Goal: Task Accomplishment & Management: Complete application form

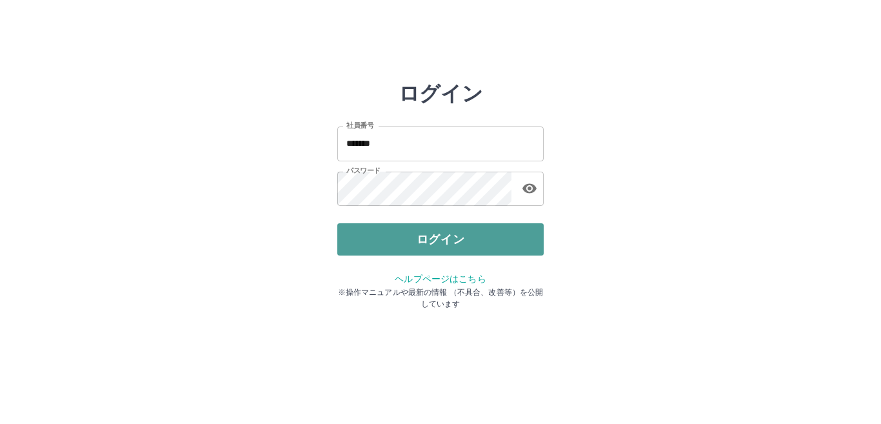
click at [371, 240] on button "ログイン" at bounding box center [440, 239] width 206 height 32
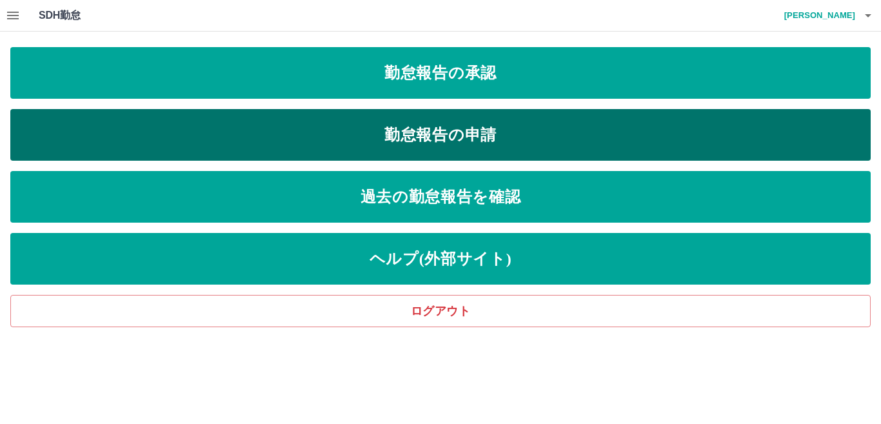
click at [464, 124] on link "勤怠報告の申請" at bounding box center [440, 135] width 860 height 52
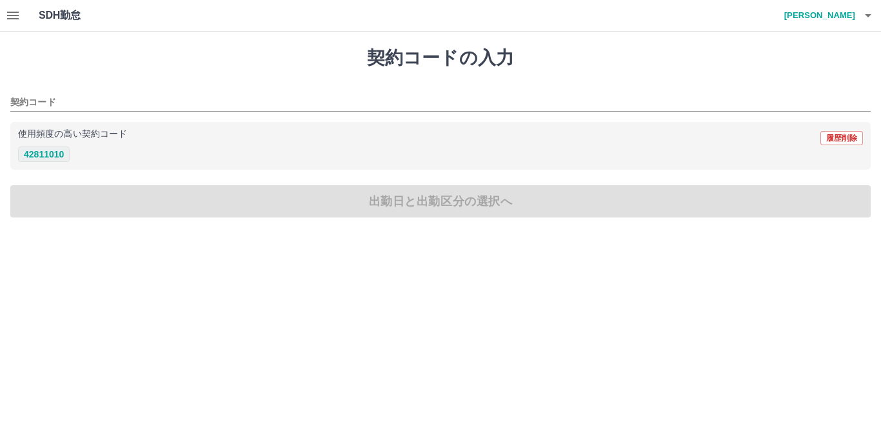
click at [55, 152] on button "42811010" at bounding box center [44, 153] width 52 height 15
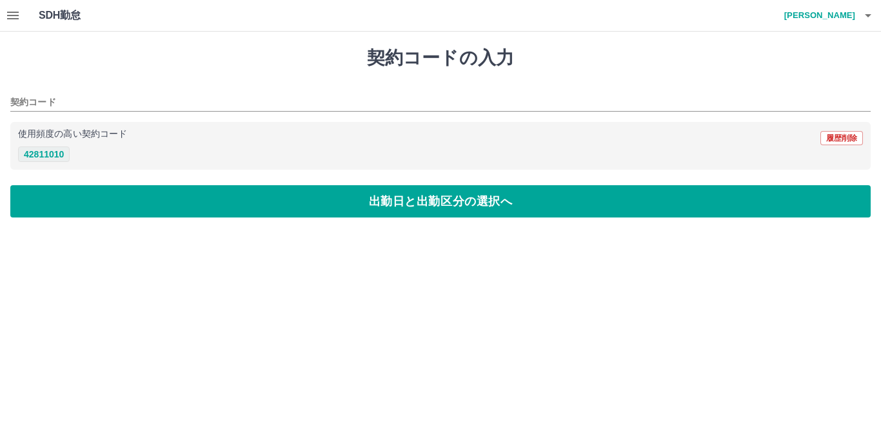
type input "********"
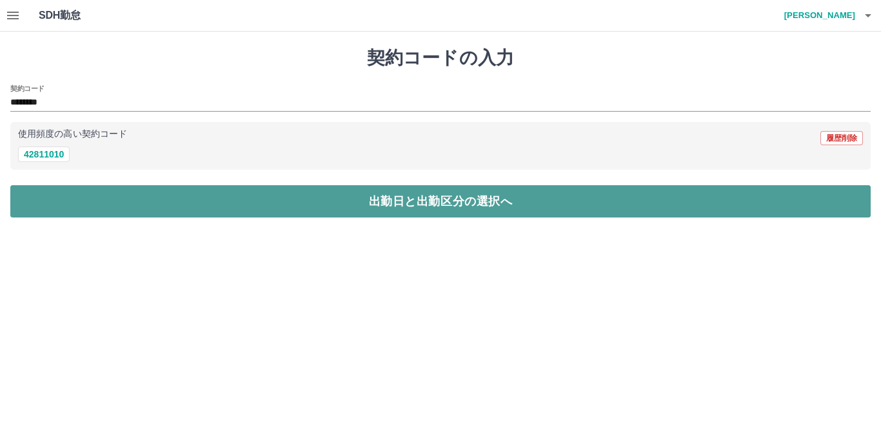
click at [81, 203] on button "出勤日と出勤区分の選択へ" at bounding box center [440, 201] width 860 height 32
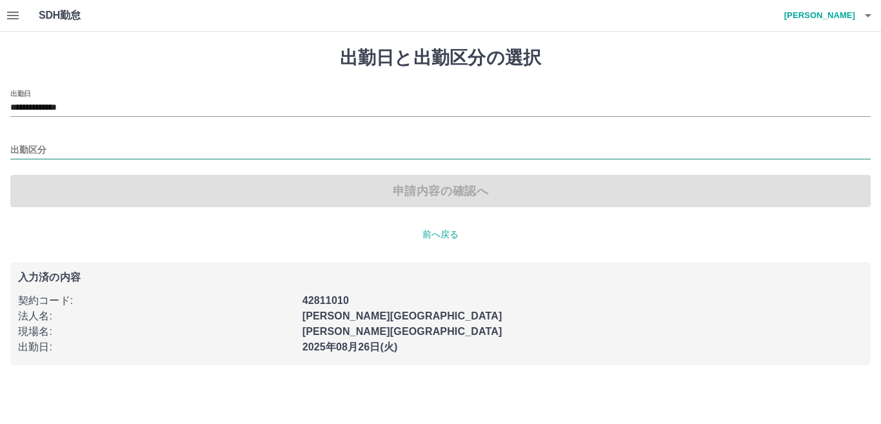
click at [51, 147] on input "出勤区分" at bounding box center [440, 150] width 860 height 16
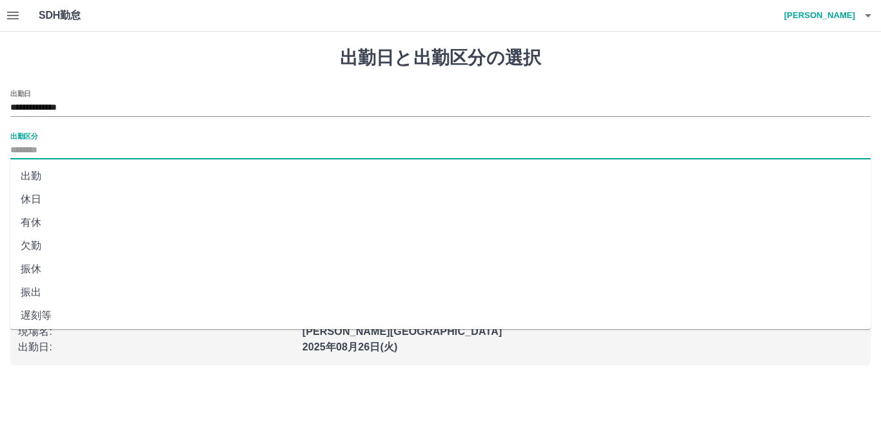
click at [28, 175] on li "出勤" at bounding box center [440, 175] width 860 height 23
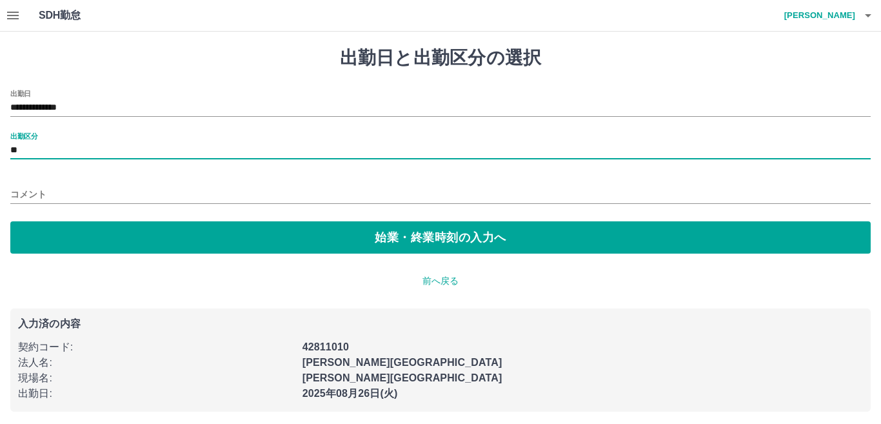
type input "**"
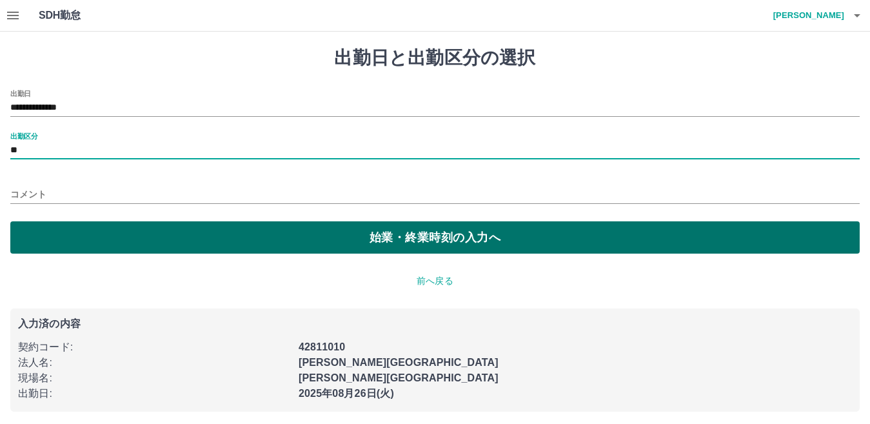
click at [77, 232] on button "始業・終業時刻の入力へ" at bounding box center [434, 237] width 849 height 32
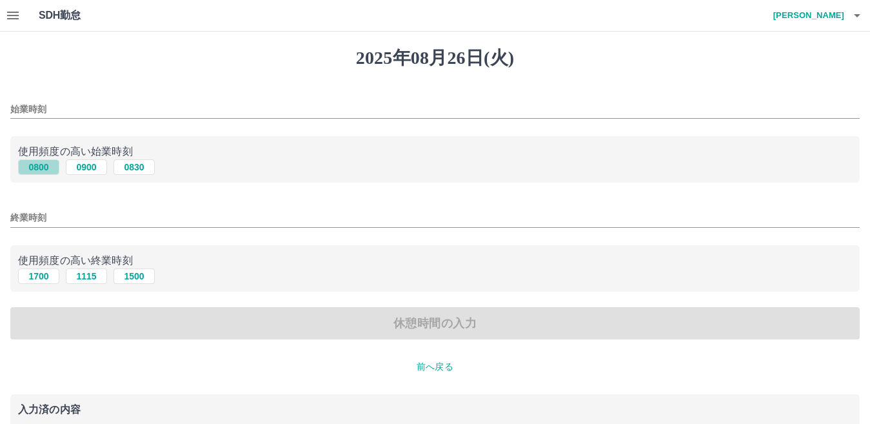
click at [36, 168] on button "0800" at bounding box center [38, 166] width 41 height 15
type input "****"
click at [38, 276] on button "1700" at bounding box center [38, 275] width 41 height 15
type input "****"
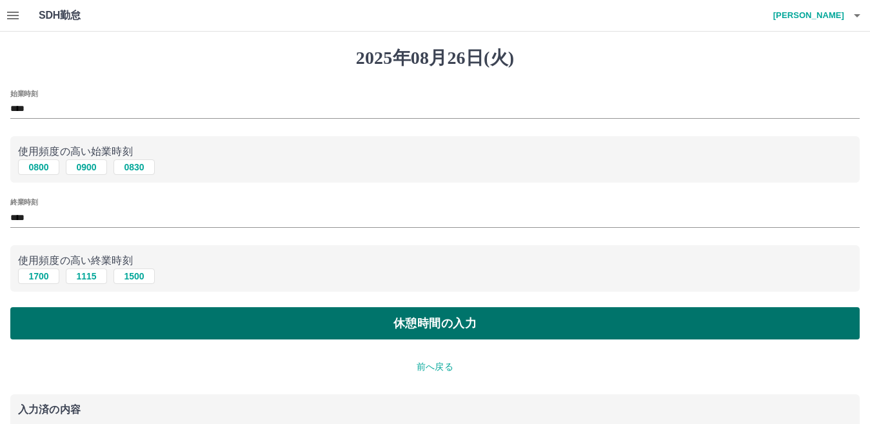
click at [87, 317] on button "休憩時間の入力" at bounding box center [434, 323] width 849 height 32
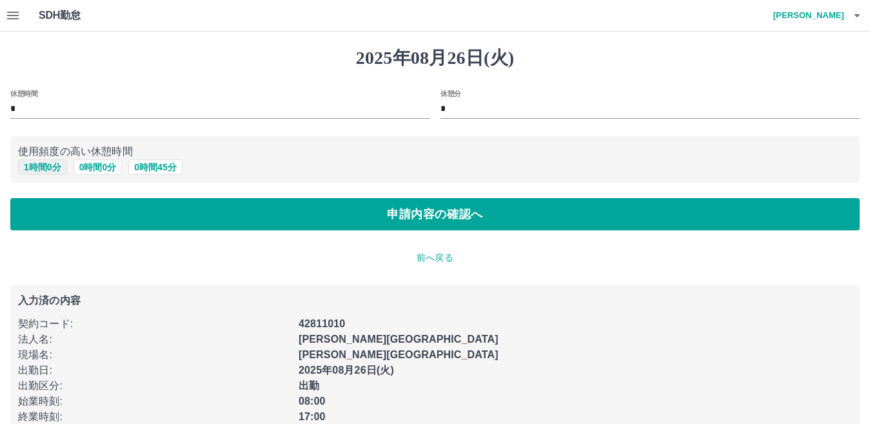
click at [46, 169] on button "1 時間 0 分" at bounding box center [42, 166] width 49 height 15
type input "*"
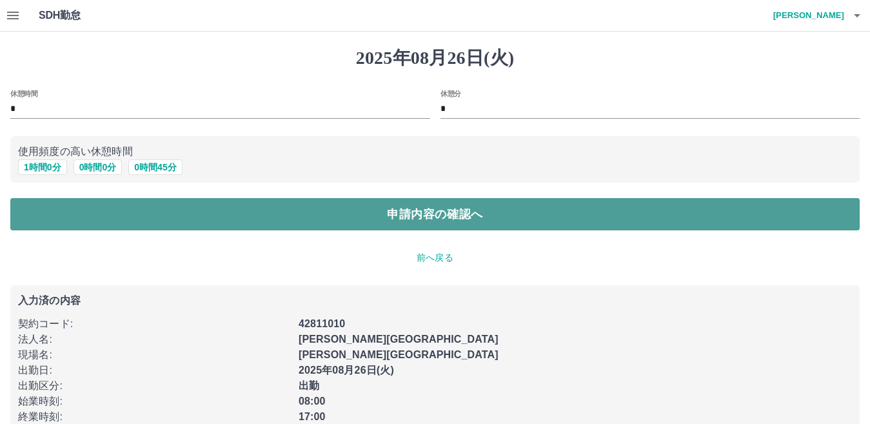
click at [58, 218] on button "申請内容の確認へ" at bounding box center [434, 214] width 849 height 32
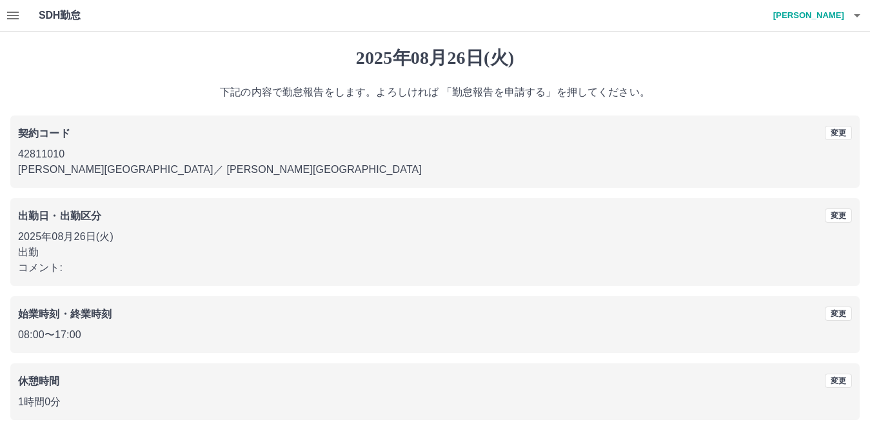
scroll to position [59, 0]
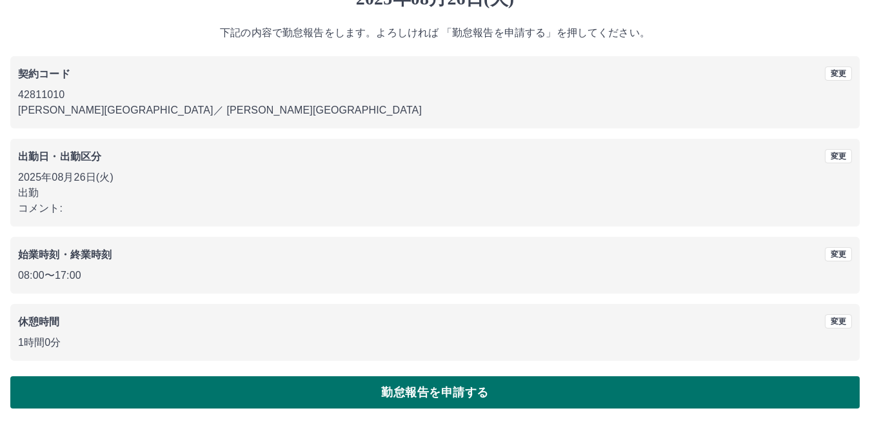
click at [436, 387] on button "勤怠報告を申請する" at bounding box center [434, 392] width 849 height 32
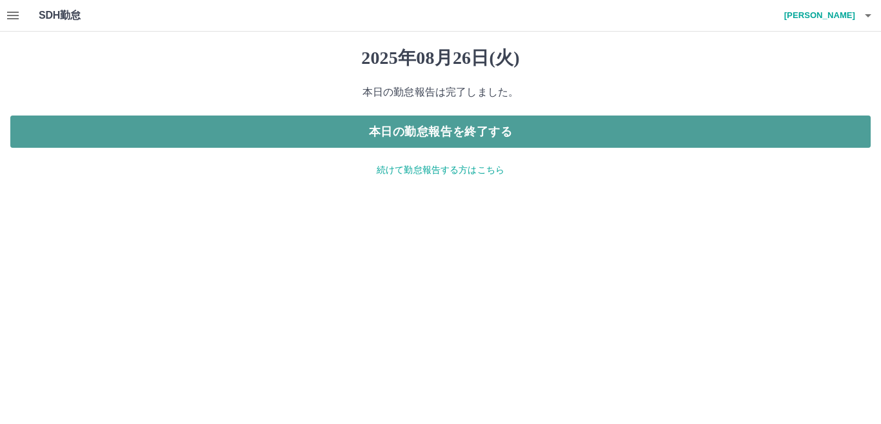
click at [494, 122] on button "本日の勤怠報告を終了する" at bounding box center [440, 131] width 860 height 32
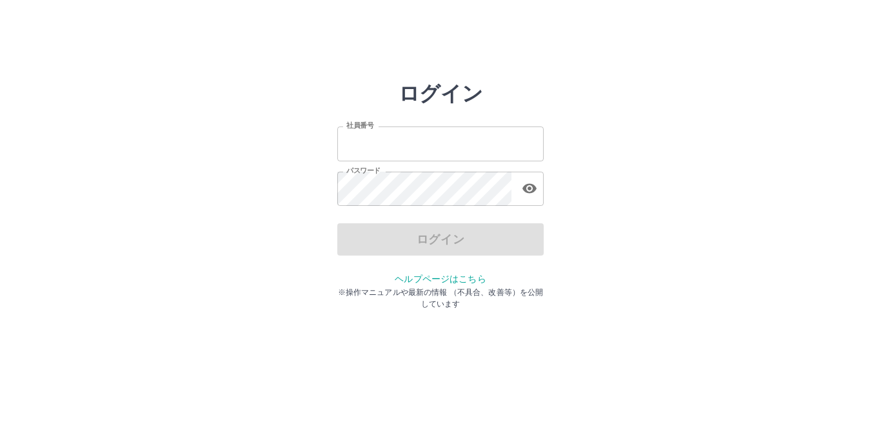
type input "*******"
click at [409, 142] on input "*******" at bounding box center [440, 143] width 206 height 34
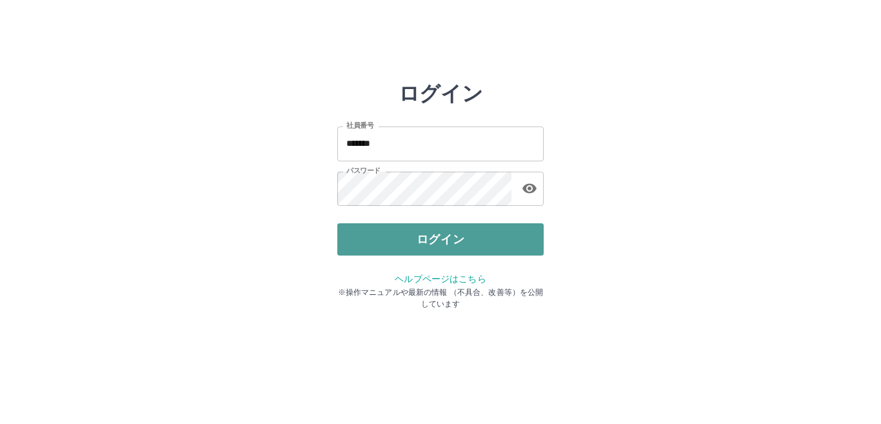
click at [379, 233] on button "ログイン" at bounding box center [440, 239] width 206 height 32
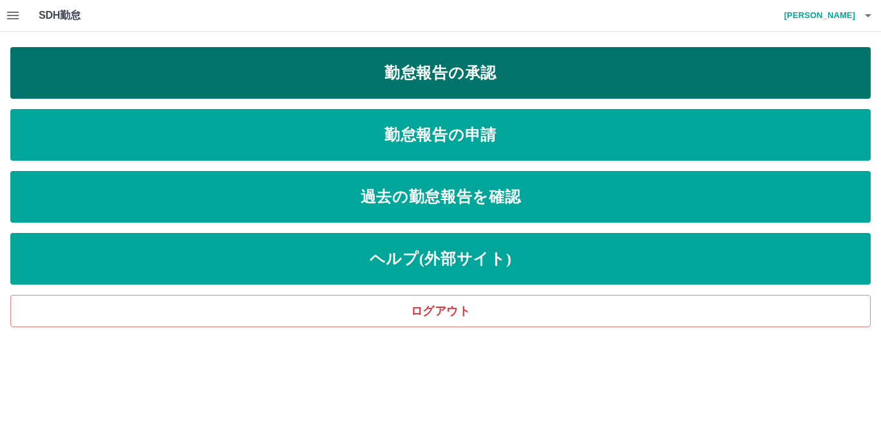
click at [469, 61] on link "勤怠報告の承認" at bounding box center [440, 73] width 860 height 52
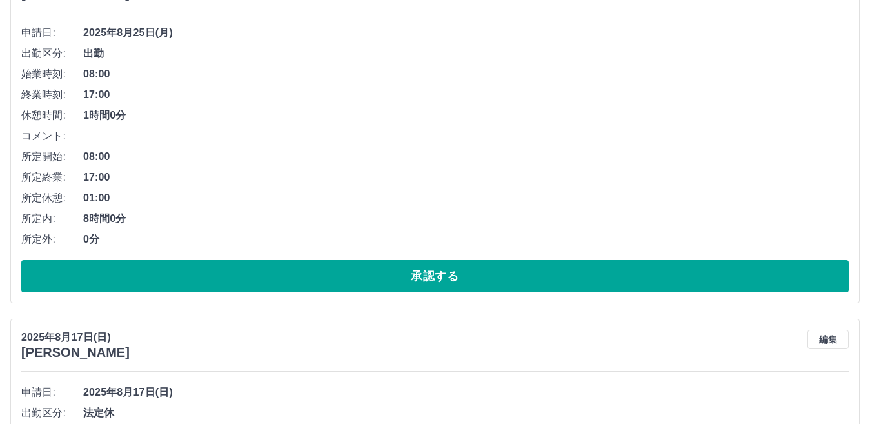
scroll to position [580, 0]
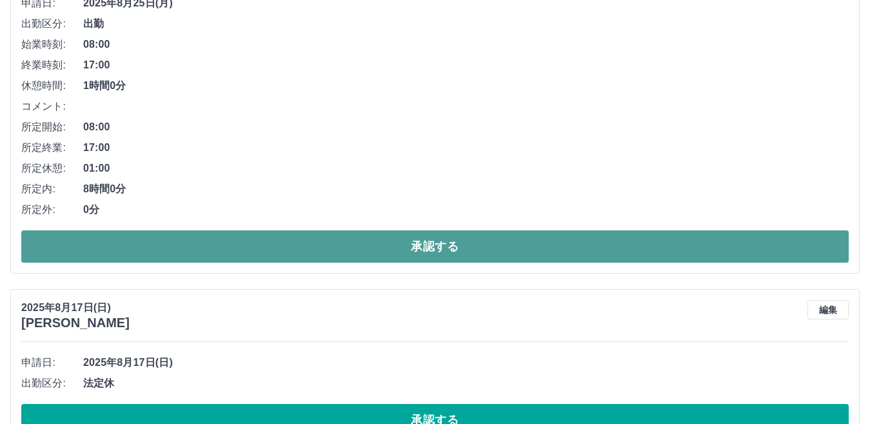
click at [337, 247] on button "承認する" at bounding box center [434, 246] width 827 height 32
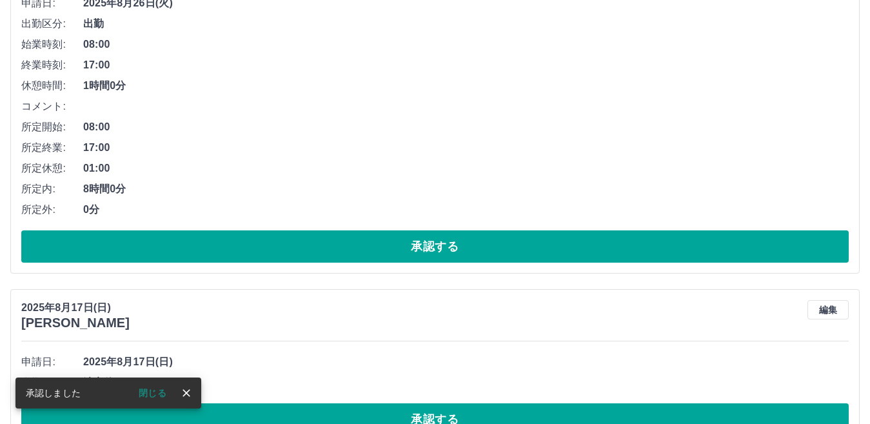
scroll to position [415, 0]
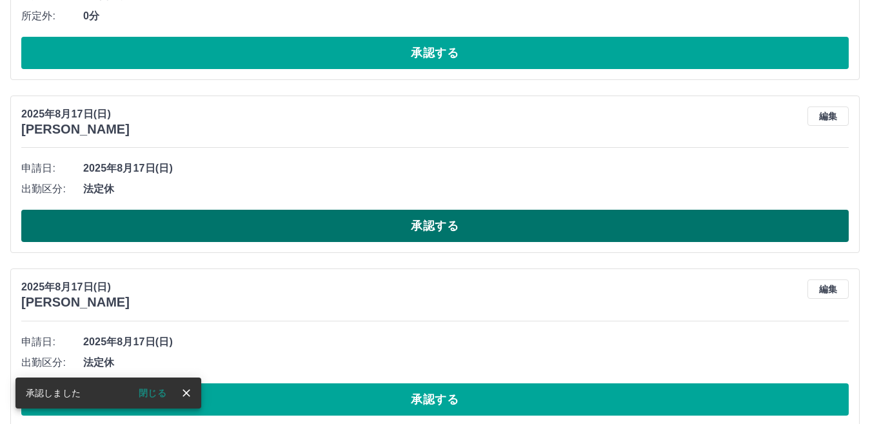
click at [387, 224] on button "承認する" at bounding box center [434, 226] width 827 height 32
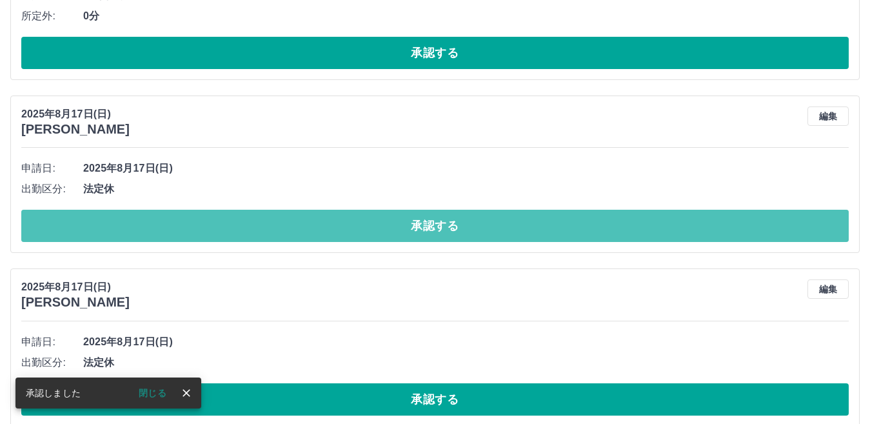
click at [326, 227] on button "承認する" at bounding box center [434, 226] width 827 height 32
click at [260, 226] on button "承認する" at bounding box center [434, 226] width 827 height 32
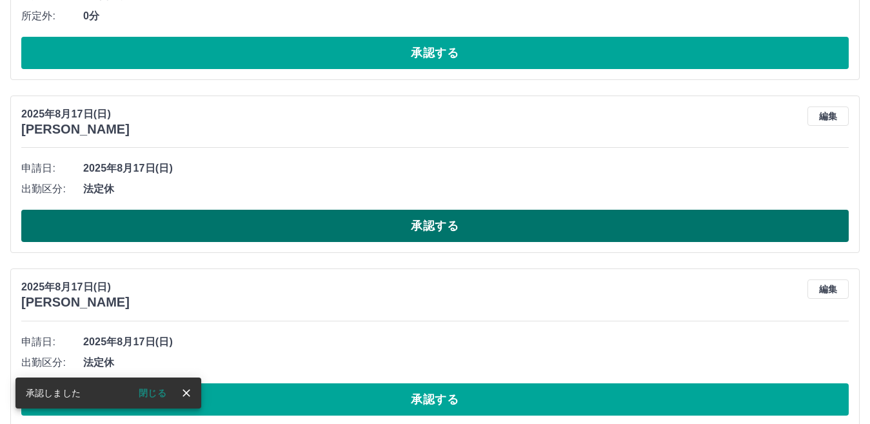
click at [137, 226] on button "承認する" at bounding box center [434, 226] width 827 height 32
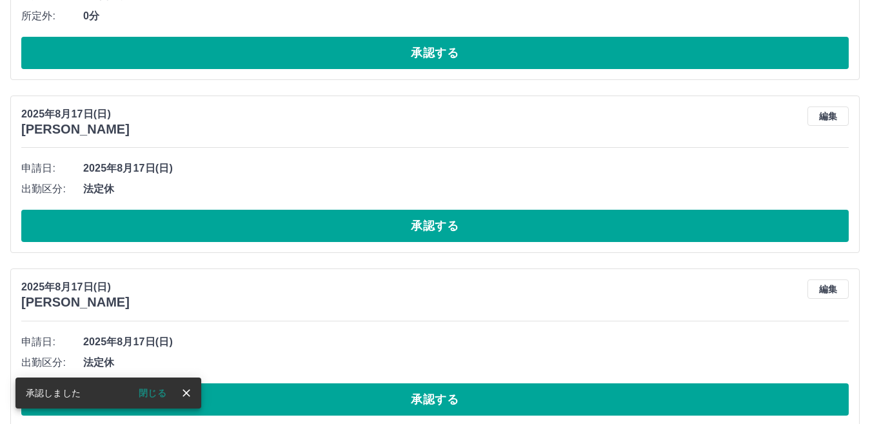
click at [126, 222] on button "承認する" at bounding box center [434, 226] width 827 height 32
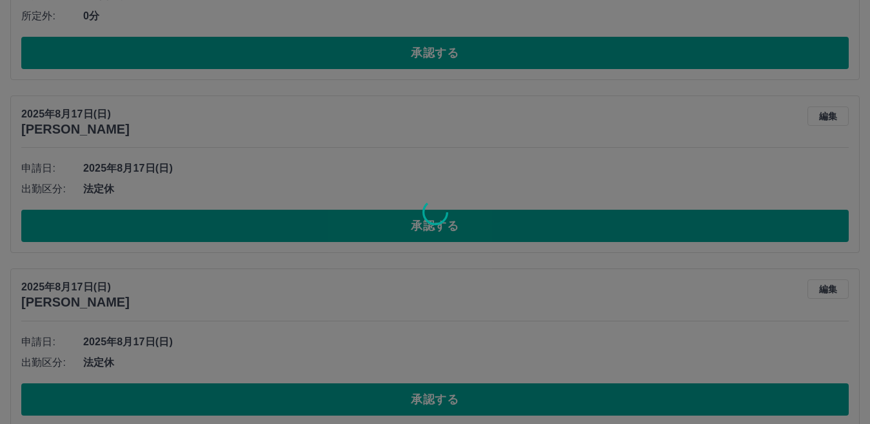
scroll to position [261, 0]
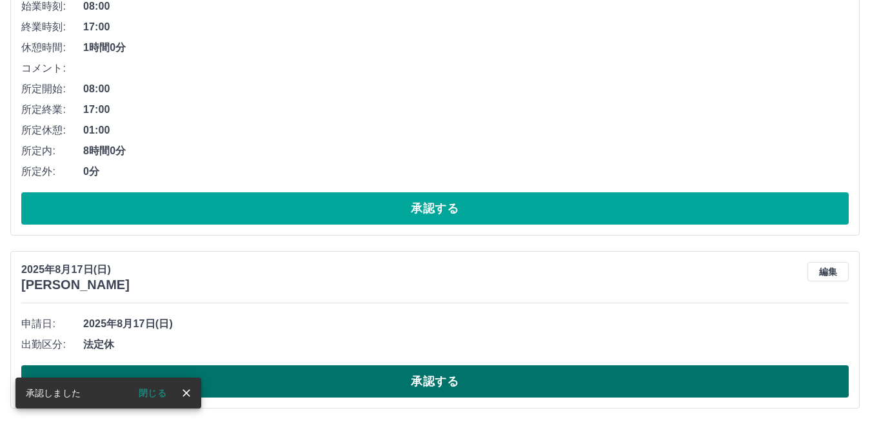
click at [307, 382] on button "承認する" at bounding box center [434, 381] width 827 height 32
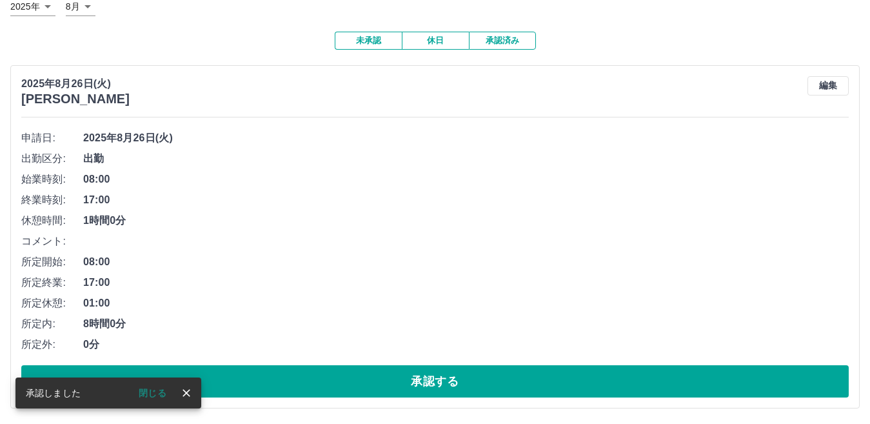
scroll to position [88, 0]
